Goal: Find specific page/section: Find specific page/section

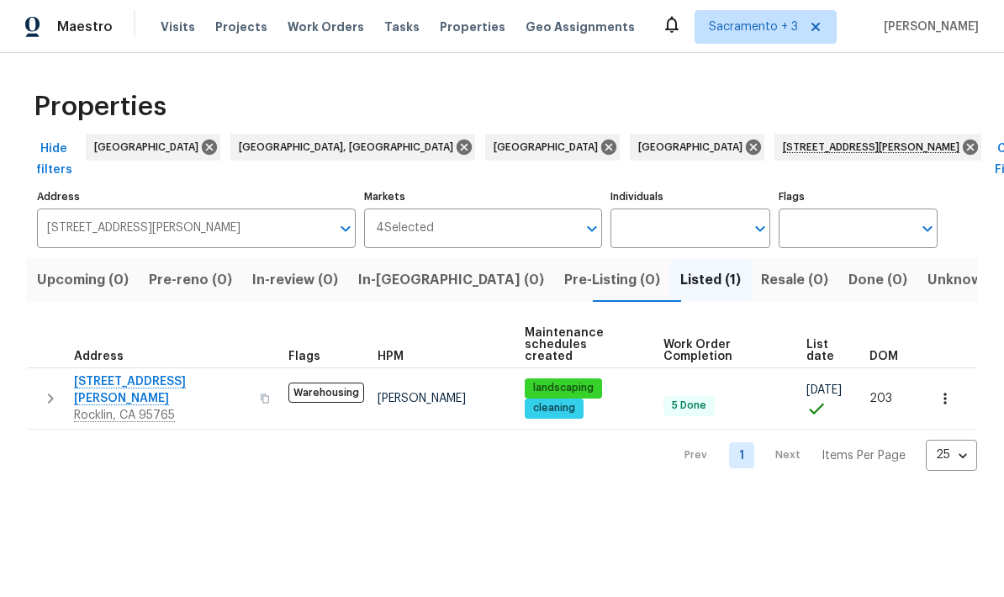
click at [348, 219] on icon "Open" at bounding box center [346, 229] width 20 height 20
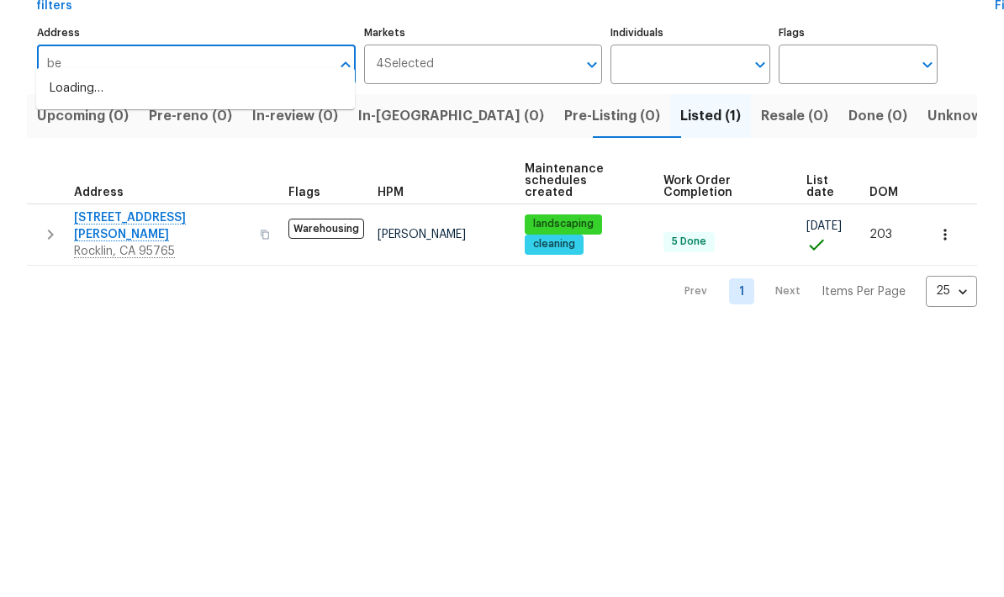
type input "b"
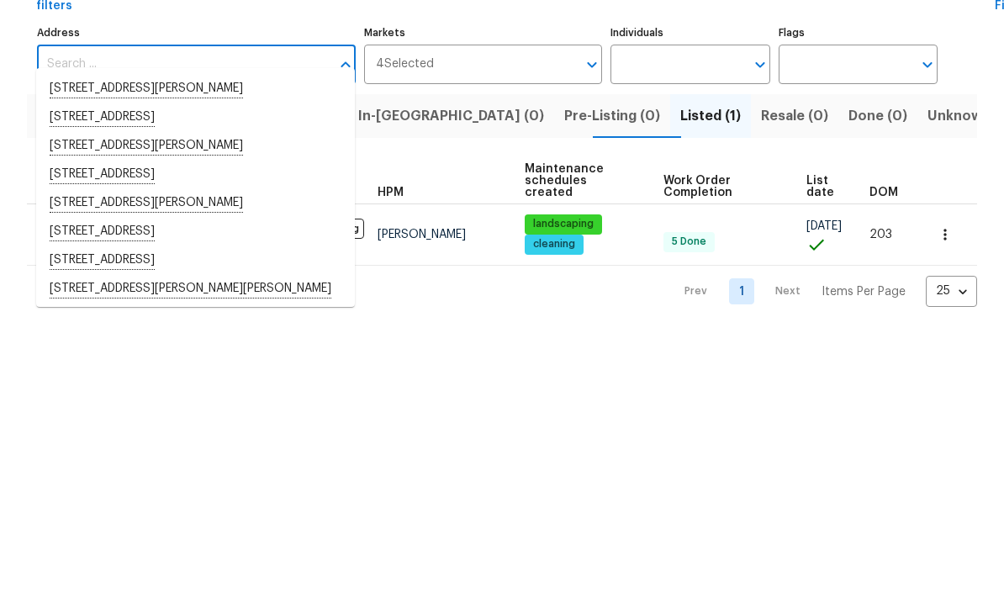
click at [198, 209] on input "Address" at bounding box center [184, 229] width 294 height 40
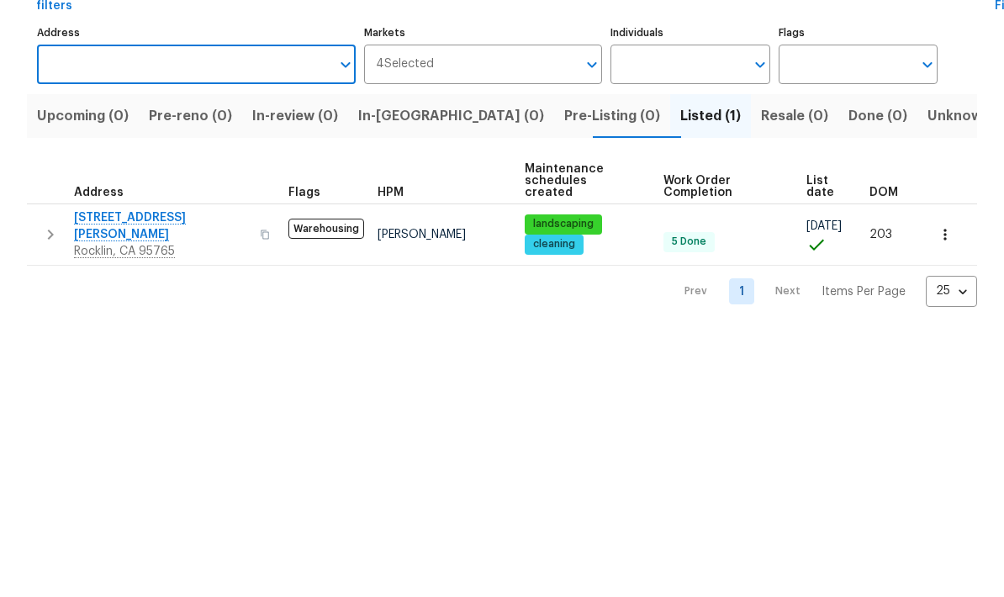
click at [221, 209] on input "Address" at bounding box center [184, 229] width 294 height 40
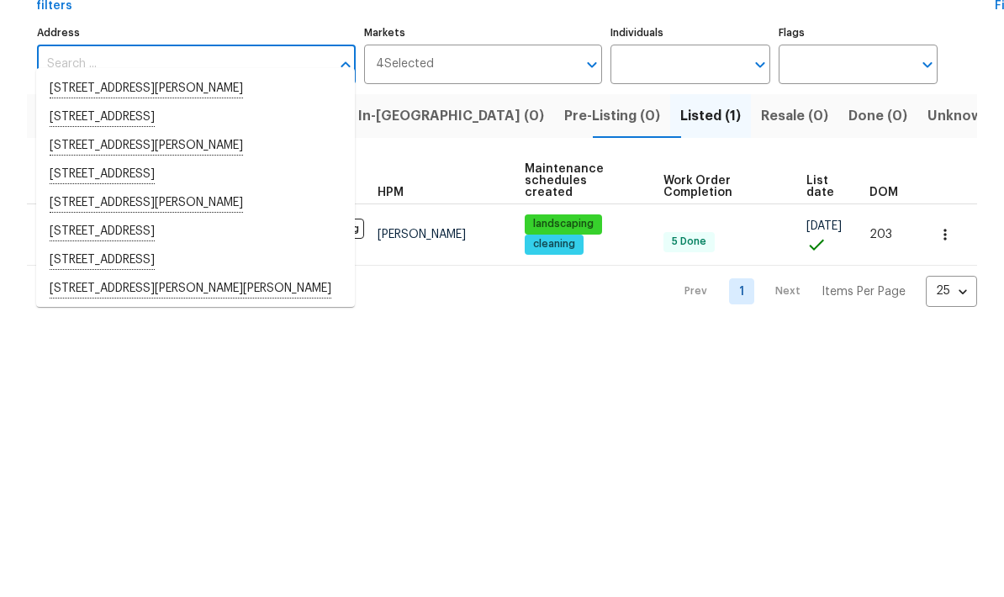
click at [230, 209] on input "Address" at bounding box center [184, 229] width 294 height 40
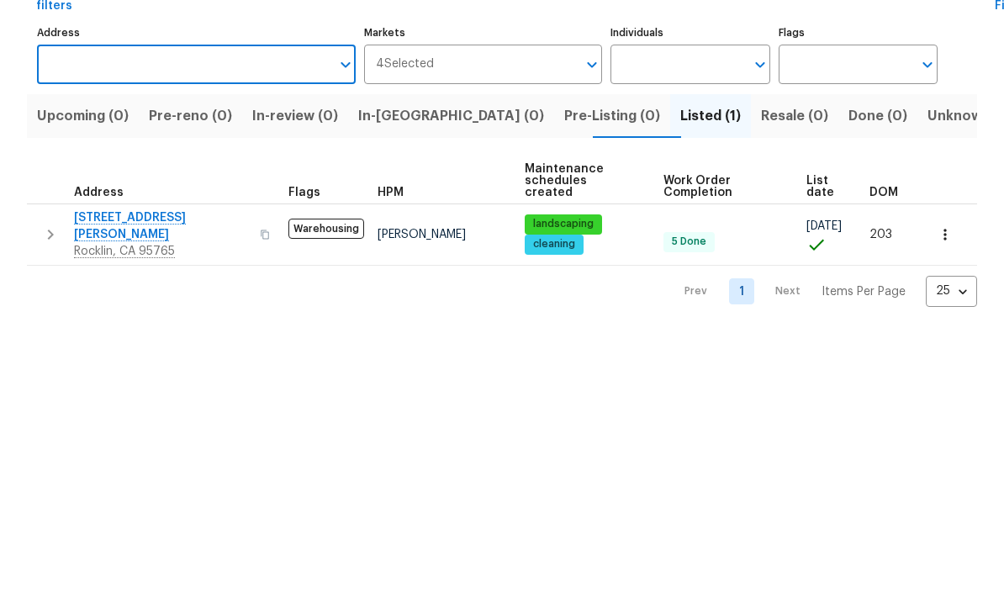
click at [238, 209] on input "Address" at bounding box center [184, 229] width 294 height 40
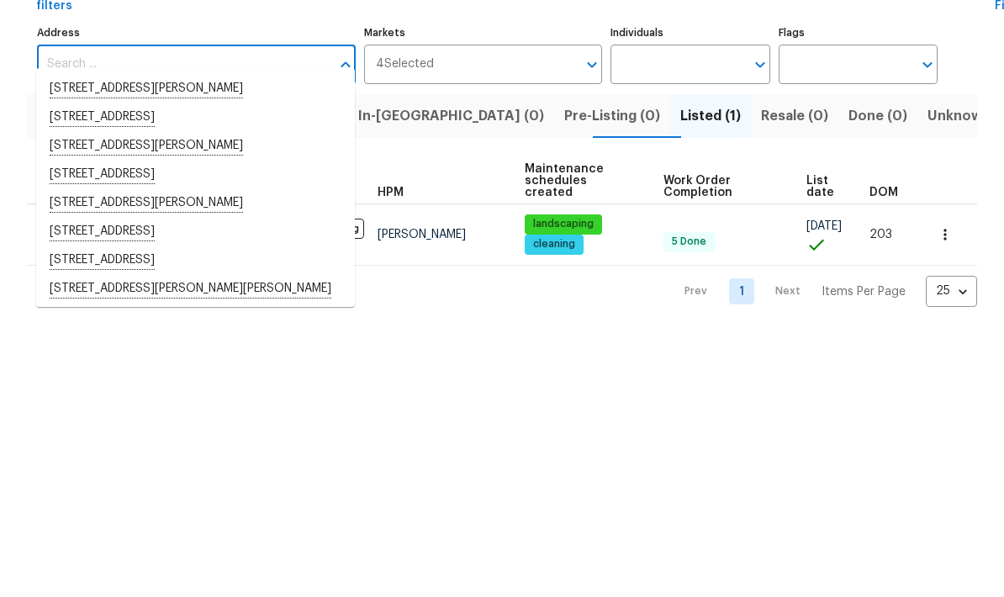
click at [243, 209] on input "Address" at bounding box center [184, 229] width 294 height 40
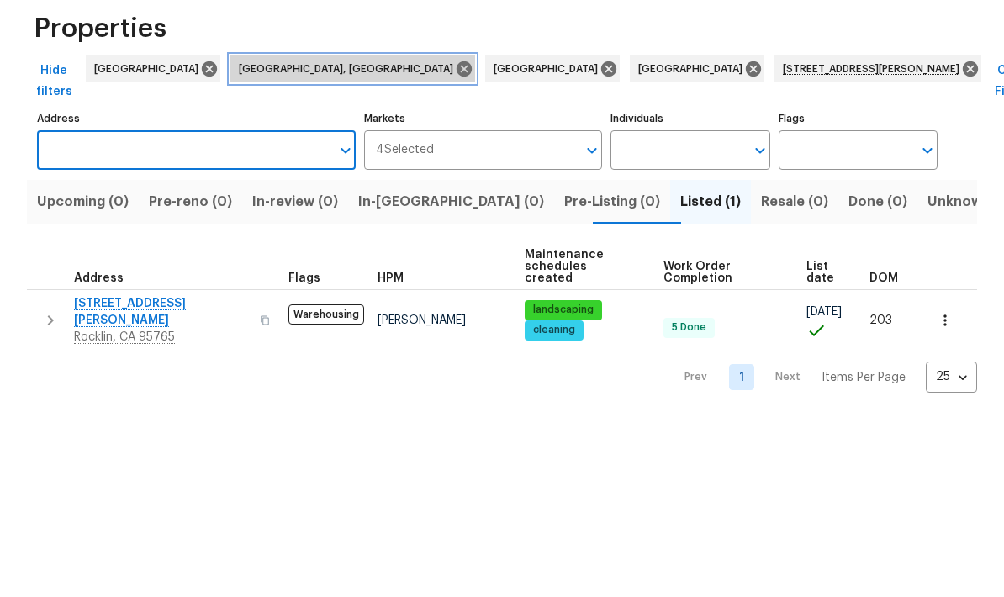
click at [457, 140] on icon at bounding box center [464, 147] width 15 height 15
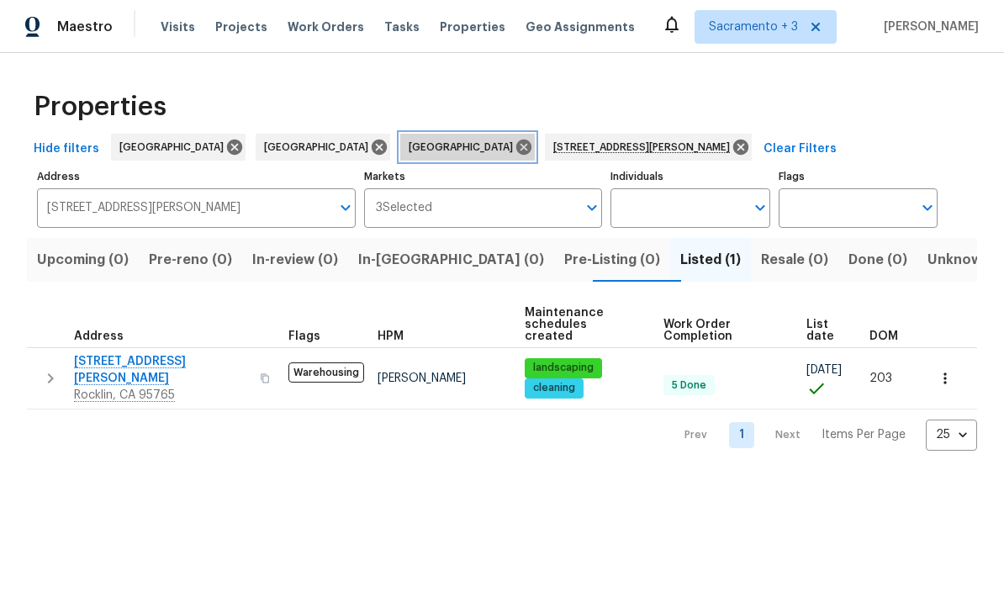
click at [515, 138] on icon at bounding box center [524, 147] width 19 height 19
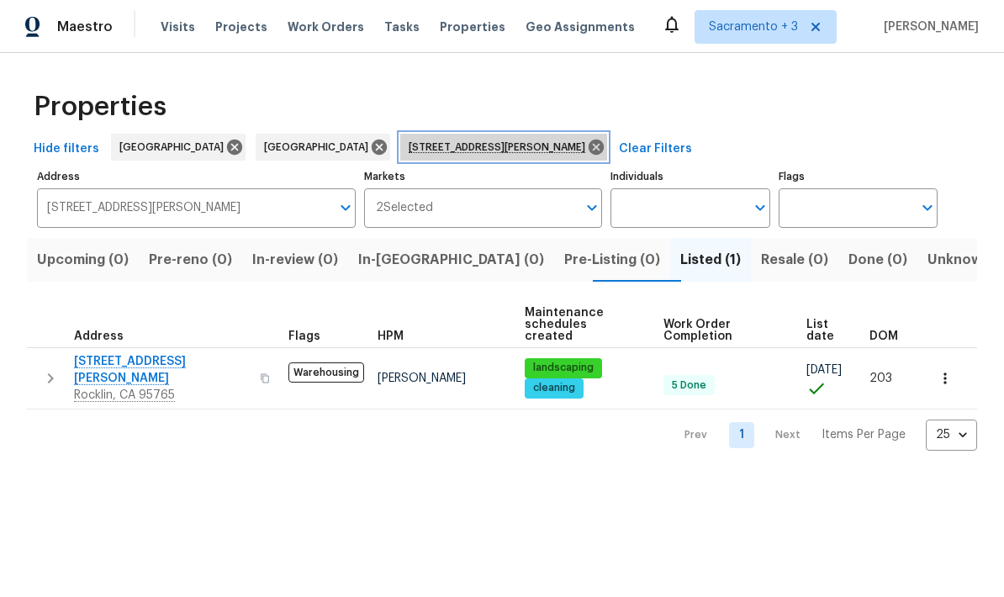
click at [589, 143] on icon at bounding box center [596, 147] width 15 height 15
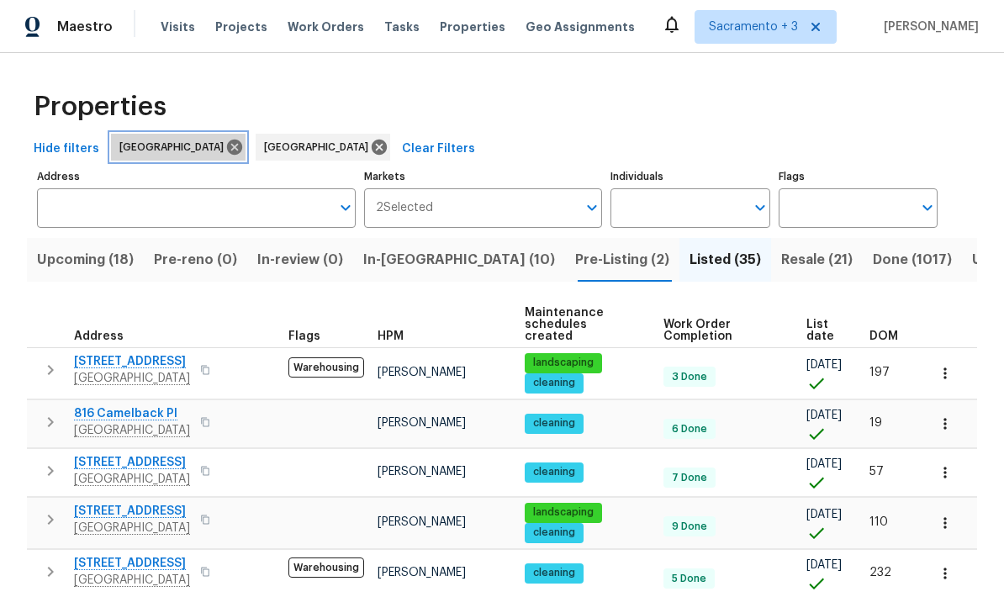
click at [225, 156] on icon at bounding box center [234, 147] width 19 height 19
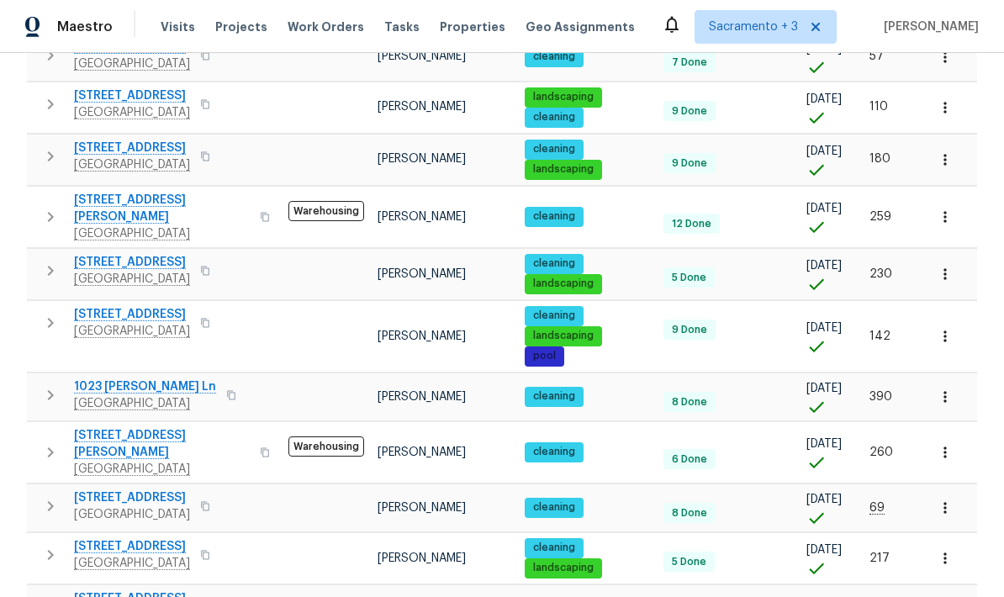
scroll to position [363, 0]
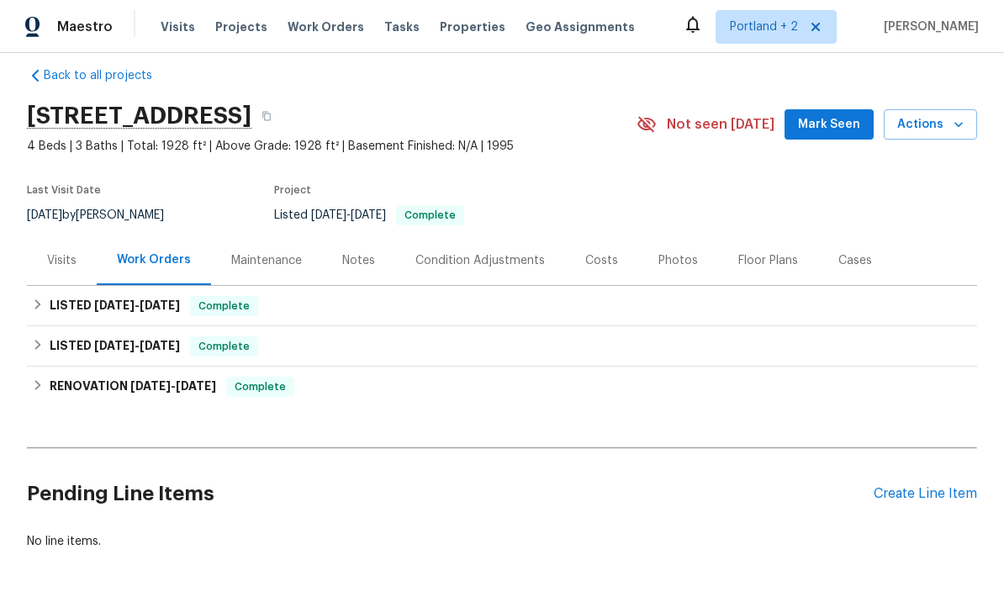
scroll to position [19, 0]
click at [608, 253] on div "Costs" at bounding box center [601, 261] width 33 height 17
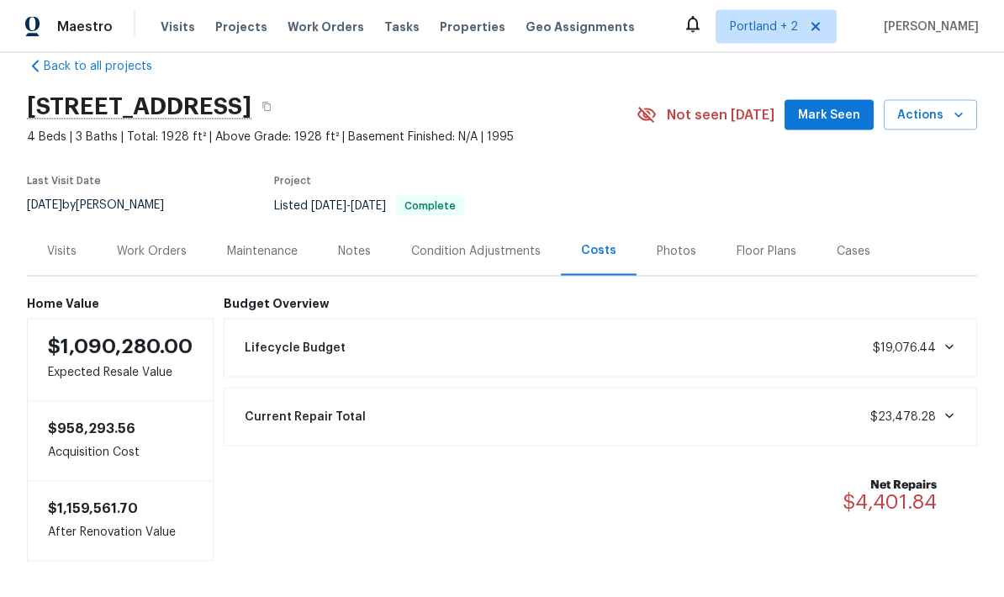
scroll to position [67, 0]
